Goal: Book appointment/travel/reservation

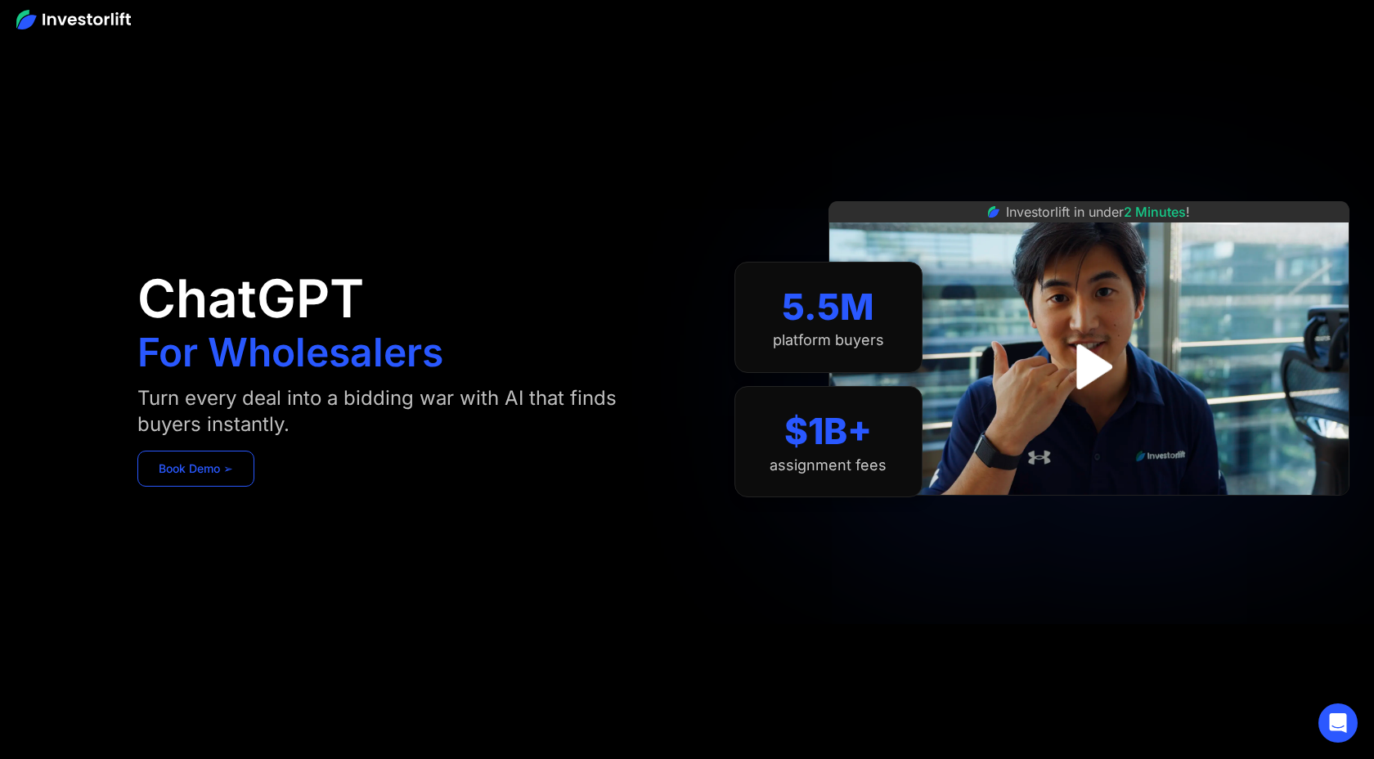
click at [239, 475] on link "Book Demo ➢" at bounding box center [195, 469] width 117 height 36
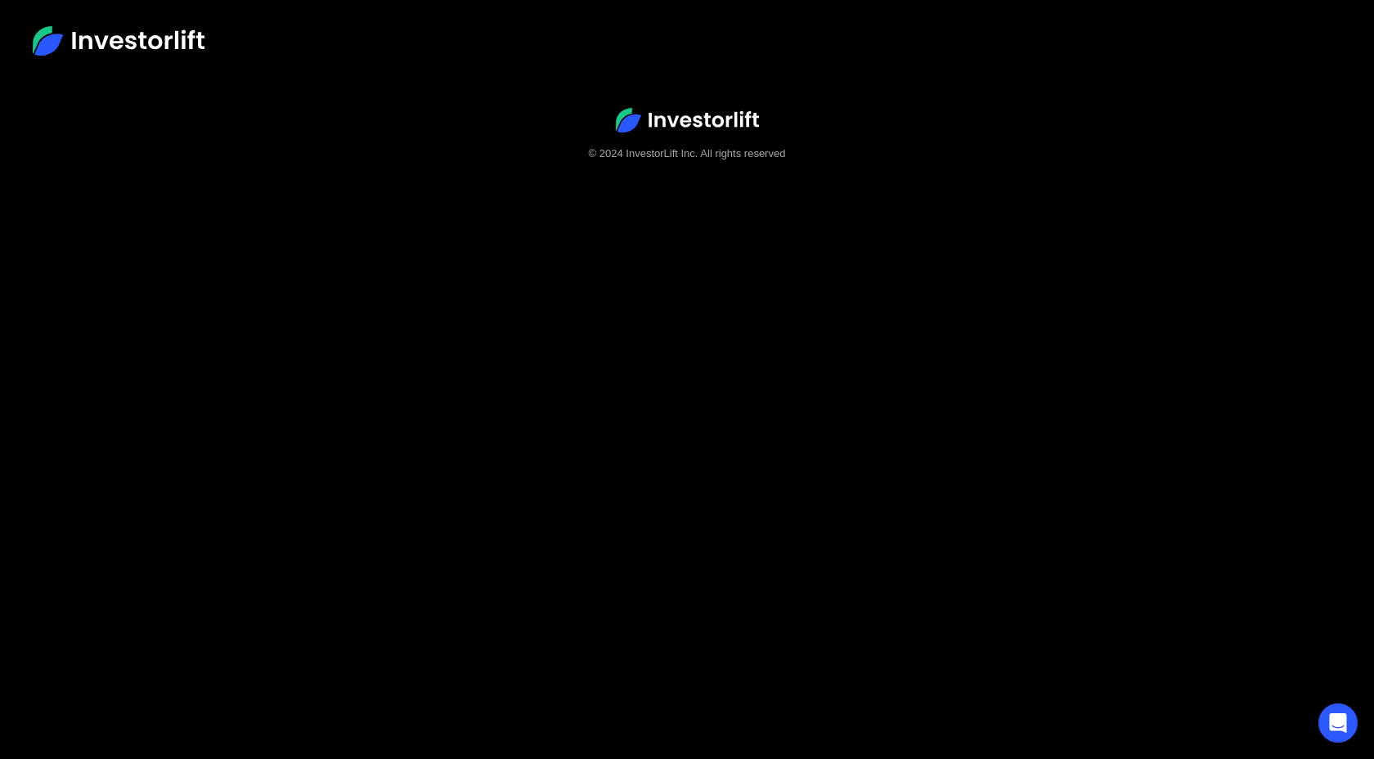
scroll to position [102, 0]
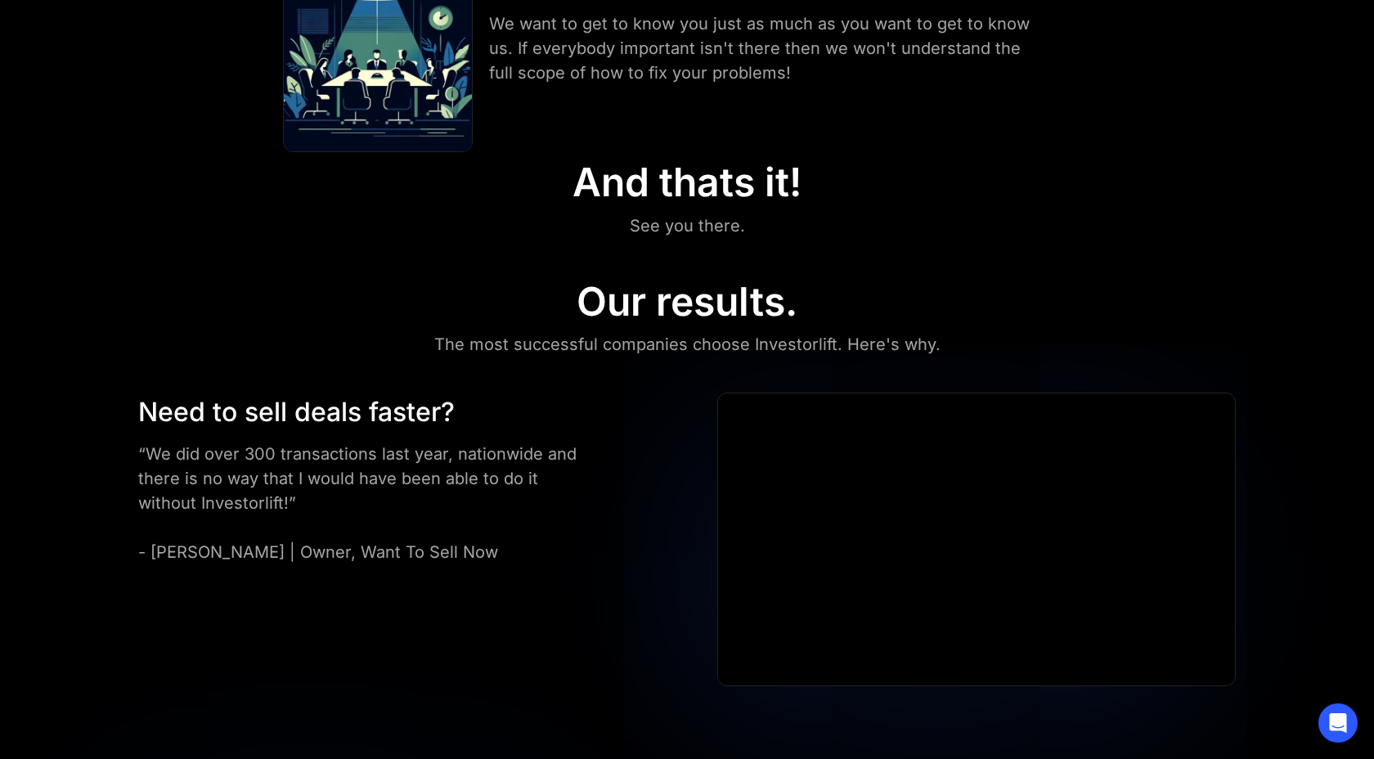
scroll to position [706, 0]
